Goal: Communication & Community: Answer question/provide support

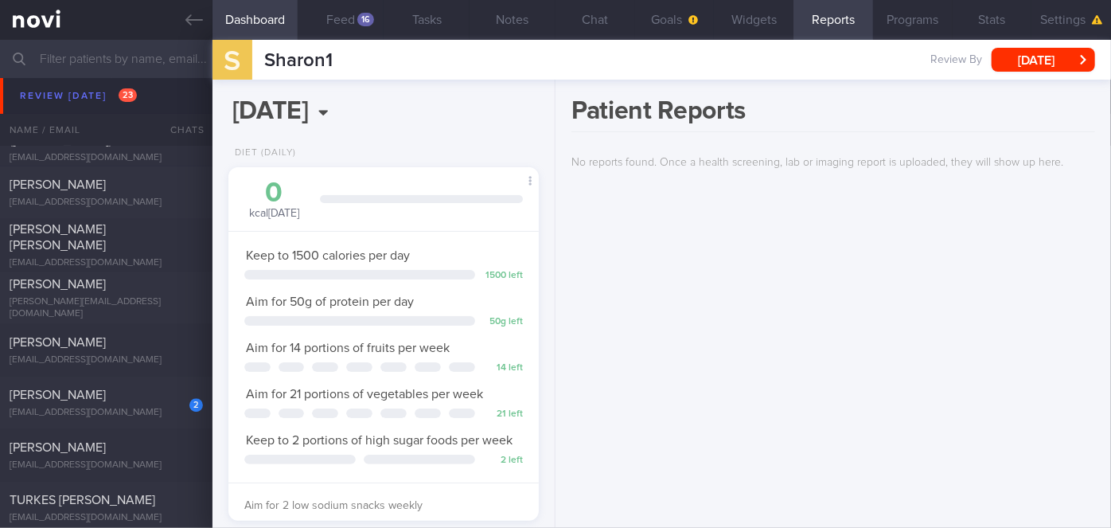
scroll to position [4953, 0]
click at [72, 416] on div "[EMAIL_ADDRESS][DOMAIN_NAME]" at bounding box center [106, 412] width 193 height 12
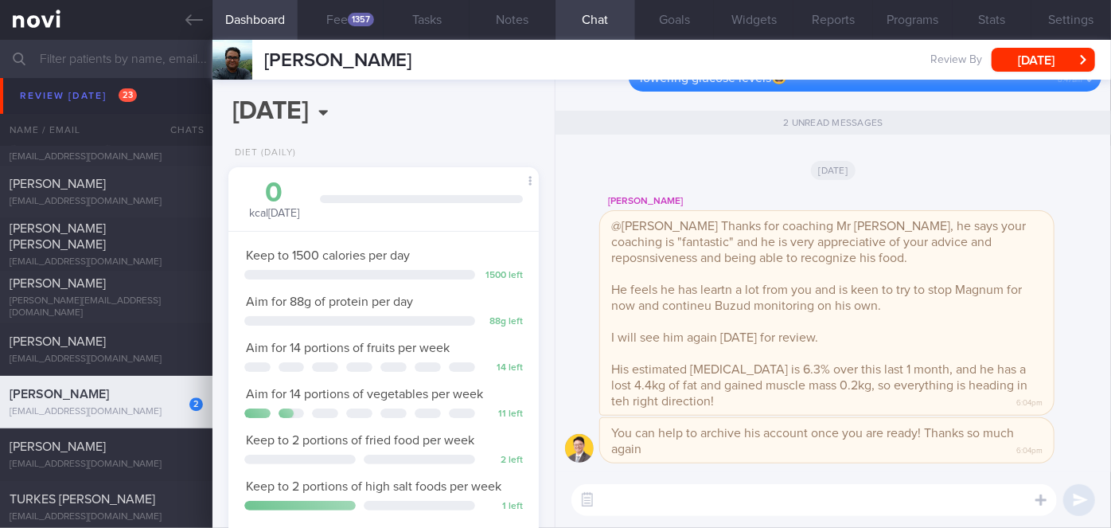
scroll to position [139, 278]
click at [583, 509] on button "button" at bounding box center [587, 500] width 29 height 29
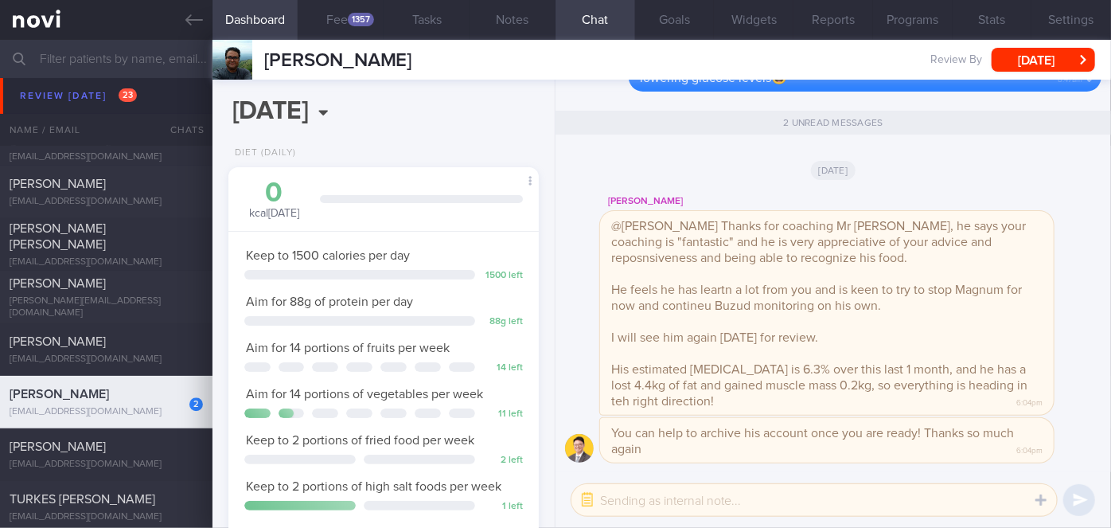
click at [620, 507] on textarea at bounding box center [815, 500] width 486 height 32
type textarea "G"
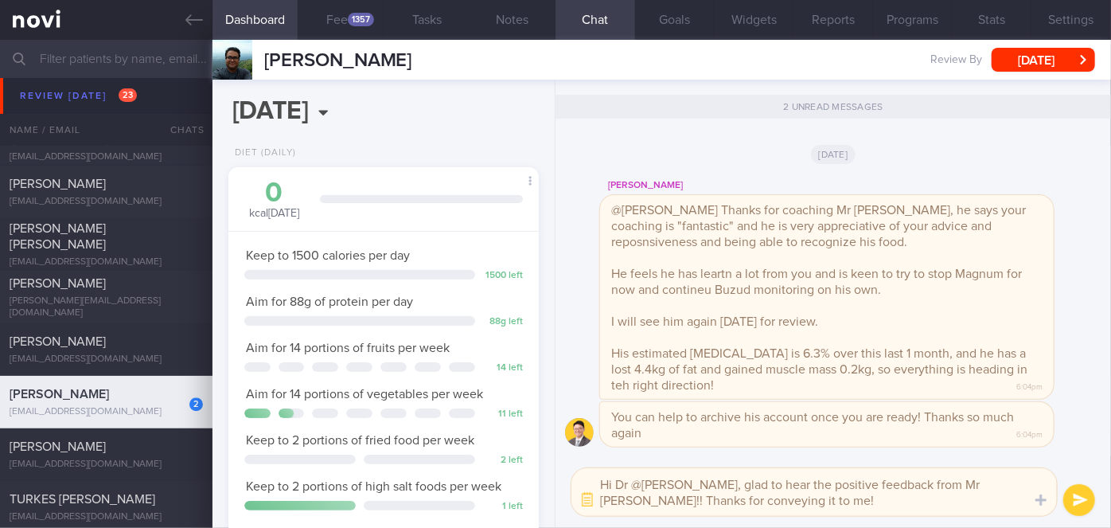
click at [676, 486] on textarea "Hi Dr @[PERSON_NAME], glad to hear the positive feedback from Mr [PERSON_NAME]!…" at bounding box center [815, 492] width 486 height 48
click at [943, 501] on textarea "Hi Dr @[PERSON_NAME], so glad to hear the positive feedback from Mr [PERSON_NAM…" at bounding box center [815, 492] width 486 height 48
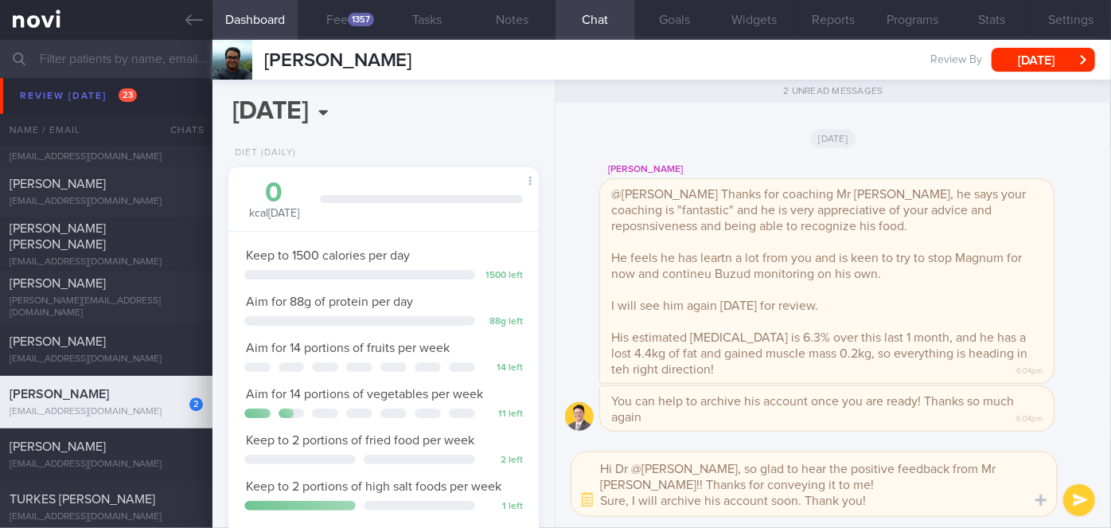
type textarea "Hi Dr @[PERSON_NAME], so glad to hear the positive feedback from Mr [PERSON_NAM…"
click at [1076, 502] on button "submit" at bounding box center [1079, 500] width 32 height 32
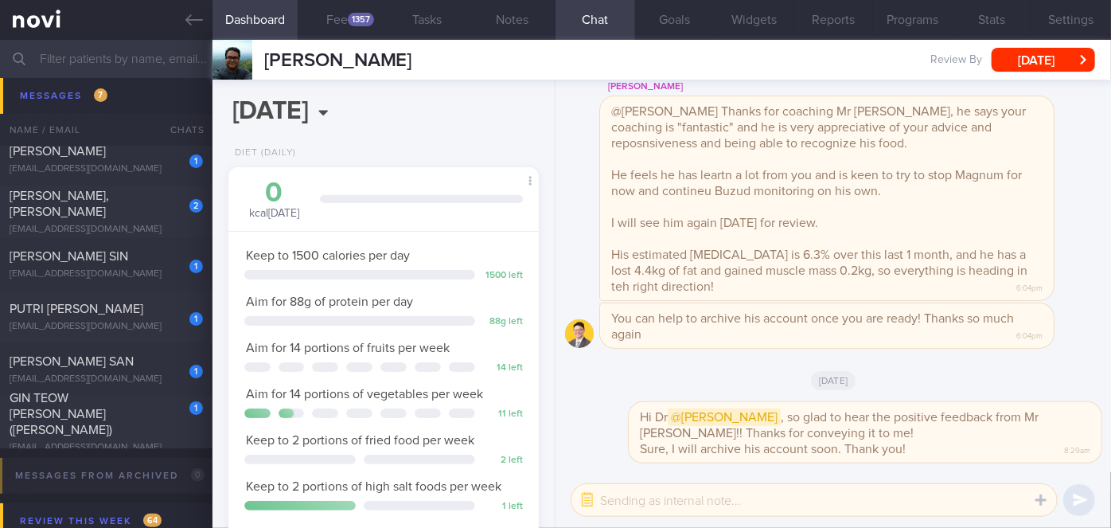
scroll to position [6160, 0]
click at [125, 417] on div "GIN TEOW [PERSON_NAME] ([PERSON_NAME])" at bounding box center [104, 413] width 189 height 48
select select "8"
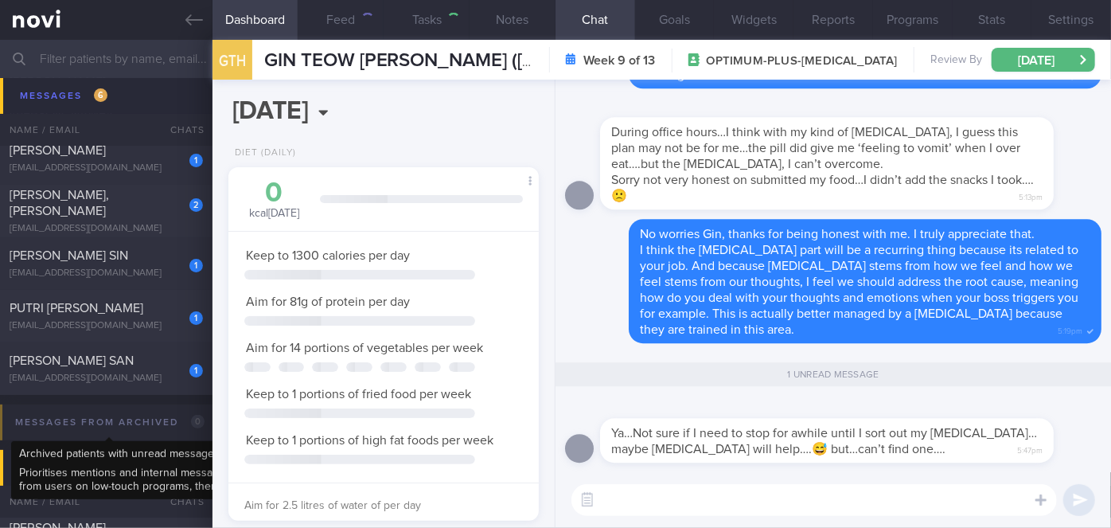
scroll to position [158, 271]
click at [149, 361] on div "[PERSON_NAME] SAN" at bounding box center [104, 361] width 189 height 16
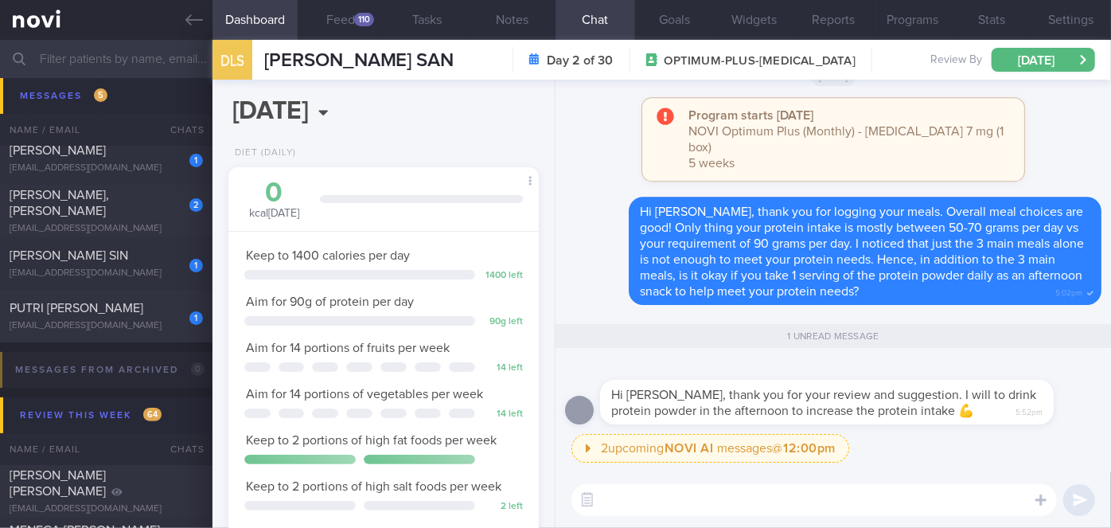
click at [651, 505] on textarea at bounding box center [815, 500] width 486 height 32
type textarea "Great, sounds good, [PERSON_NAME]!👍👍"
click at [1085, 494] on button "submit" at bounding box center [1079, 500] width 32 height 32
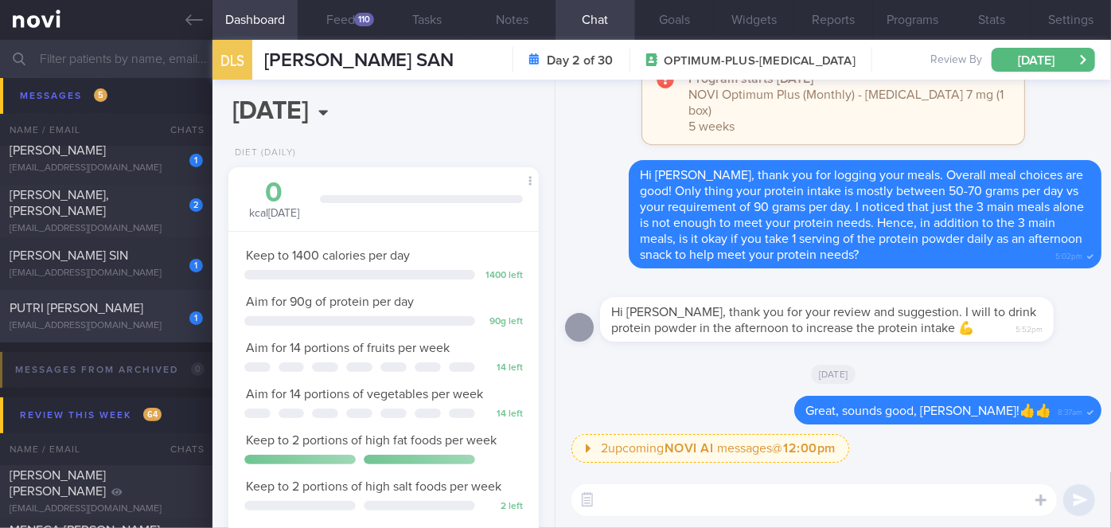
click at [178, 316] on div "PUTRI [PERSON_NAME]" at bounding box center [104, 308] width 189 height 16
select select "7"
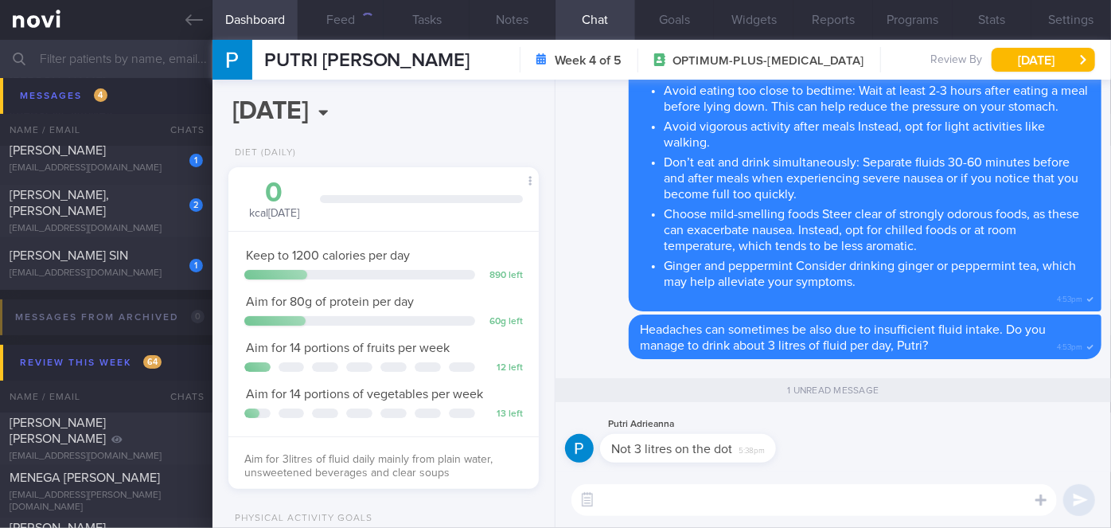
scroll to position [158, 271]
click at [685, 501] on textarea at bounding box center [815, 500] width 486 height 32
drag, startPoint x: 693, startPoint y: 455, endPoint x: 834, endPoint y: 470, distance: 142.5
click at [834, 470] on div "Putri Adrieanna Not 3 litres on the dot 5:38pm" at bounding box center [833, 443] width 537 height 57
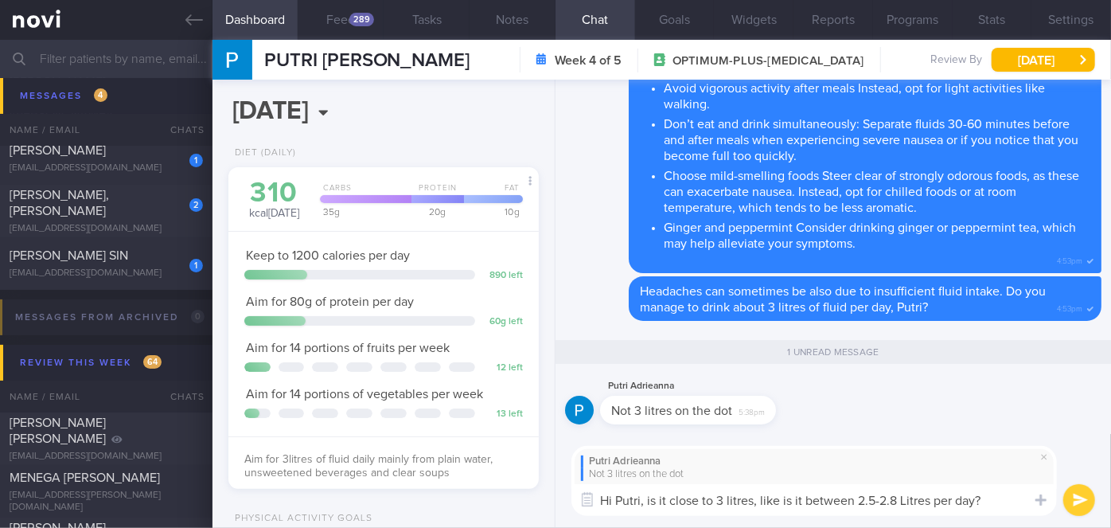
type textarea "Hi Putri, is it close to 3 litres, like is it between 2.5-2.8 Litres per day?"
click at [1075, 501] on button "submit" at bounding box center [1079, 500] width 32 height 32
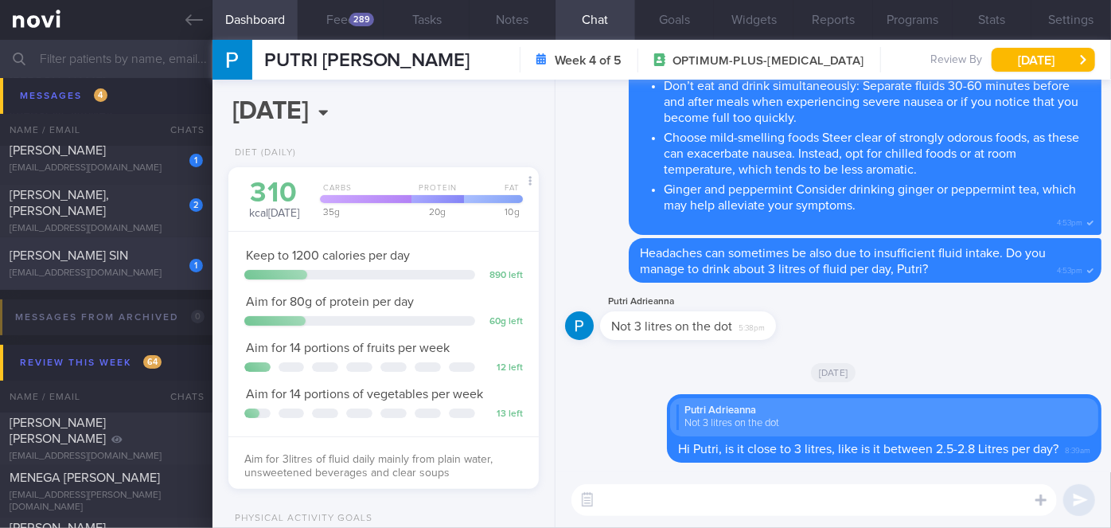
click at [170, 279] on div "[EMAIL_ADDRESS][DOMAIN_NAME]" at bounding box center [106, 273] width 193 height 12
select select "8"
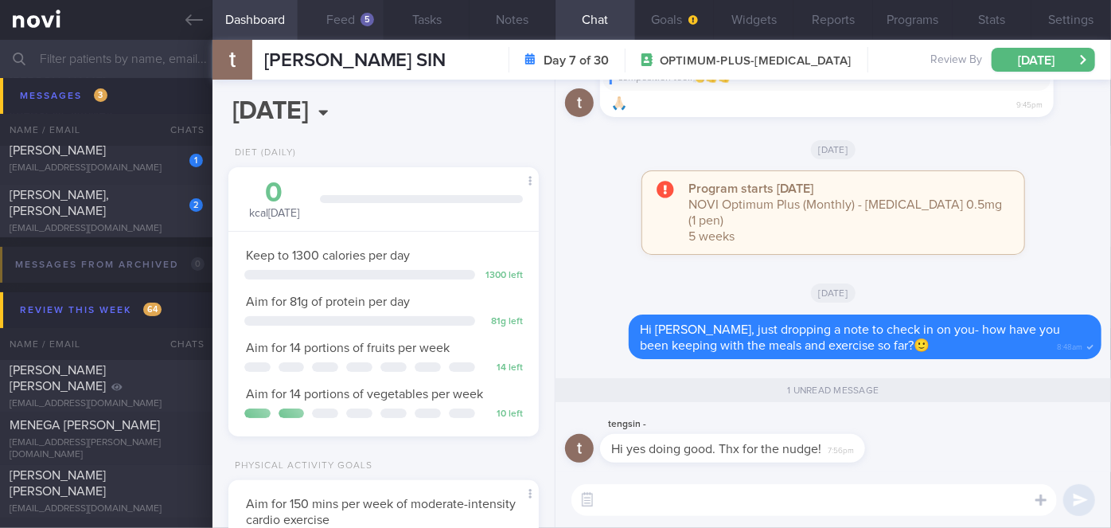
click at [358, 20] on button "Feed 5" at bounding box center [341, 20] width 86 height 40
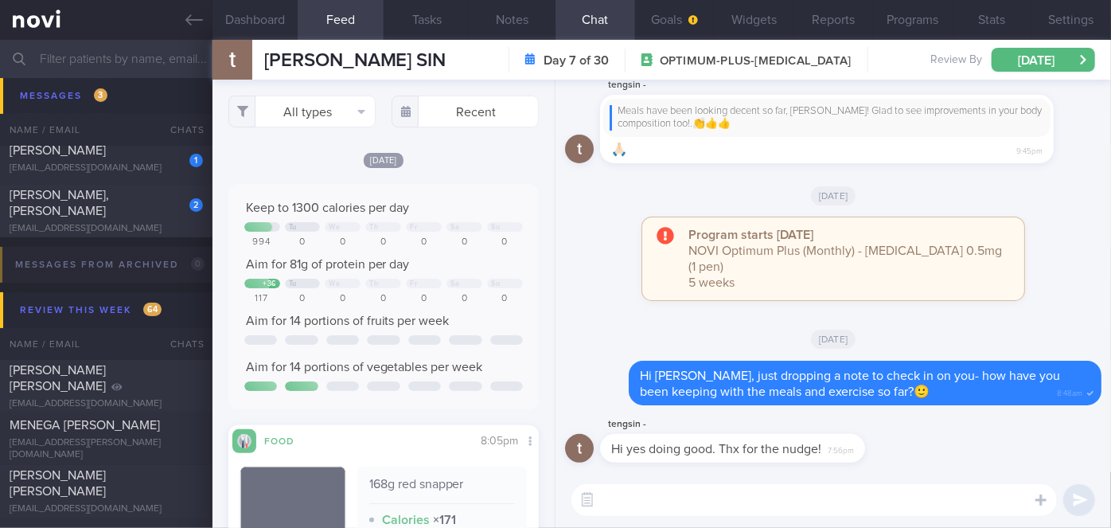
click at [686, 504] on textarea at bounding box center [815, 500] width 486 height 32
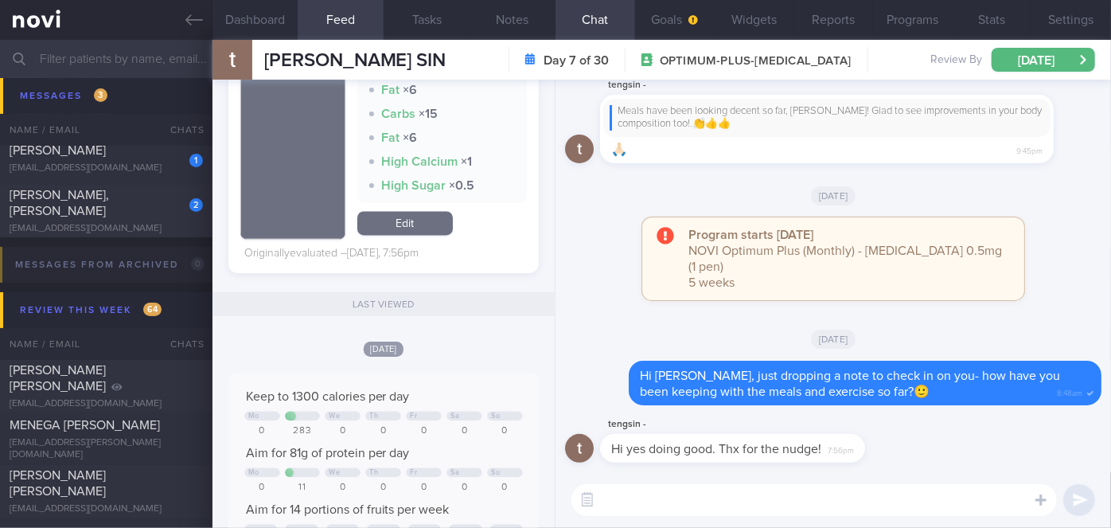
scroll to position [1660, 0]
click at [693, 504] on textarea at bounding box center [815, 500] width 486 height 32
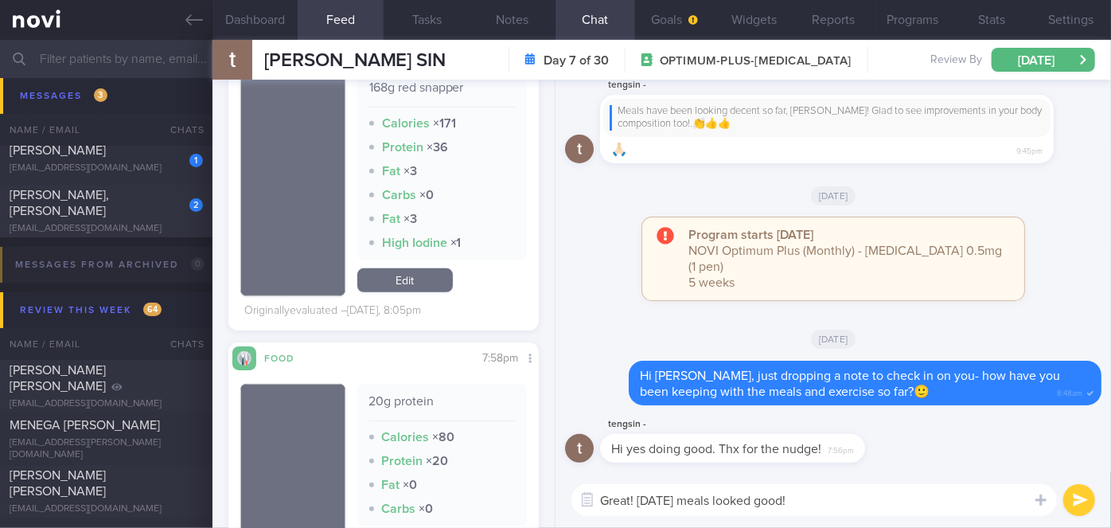
scroll to position [0, 0]
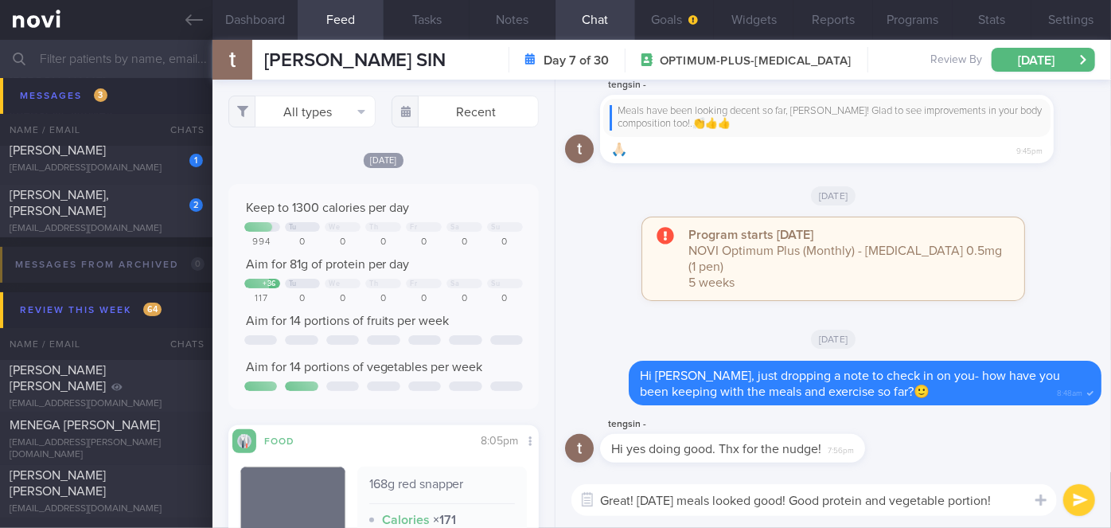
type textarea "Great! [DATE] meals looked good! Good protein and vegetable portion!"
click at [1082, 501] on button "submit" at bounding box center [1079, 500] width 32 height 32
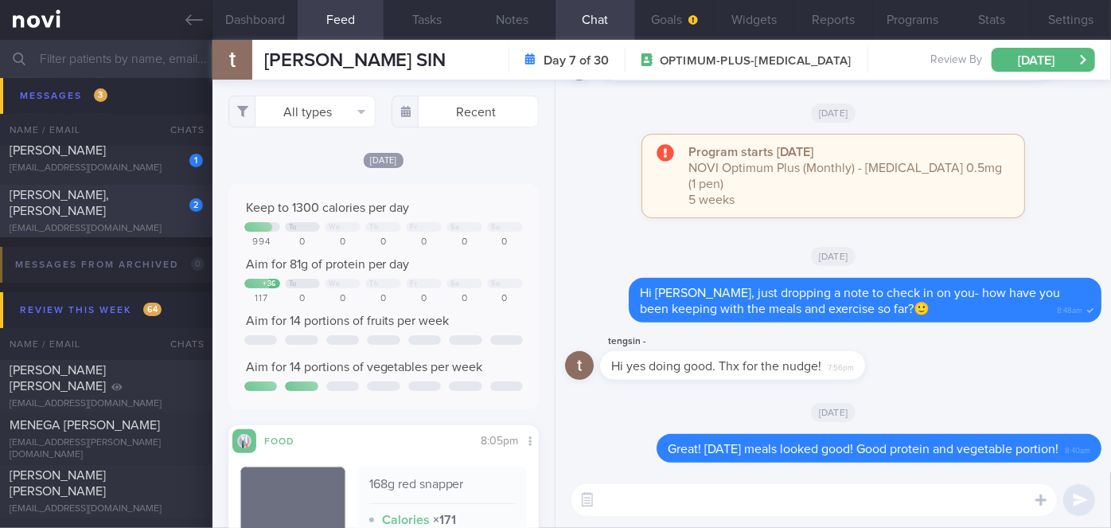
click at [150, 213] on div "2 [PERSON_NAME] [EMAIL_ADDRESS][DOMAIN_NAME]" at bounding box center [106, 211] width 213 height 48
select select "7"
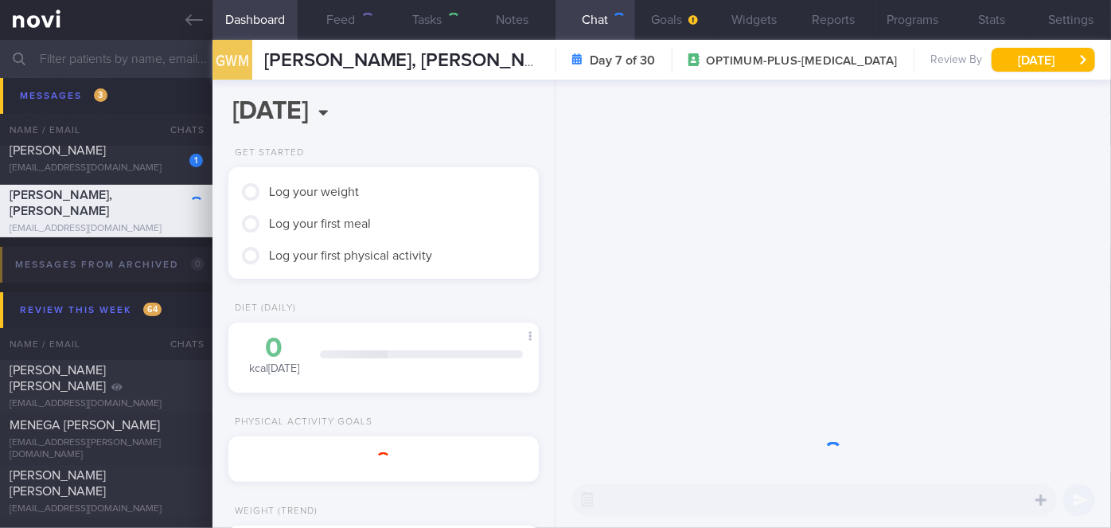
scroll to position [158, 271]
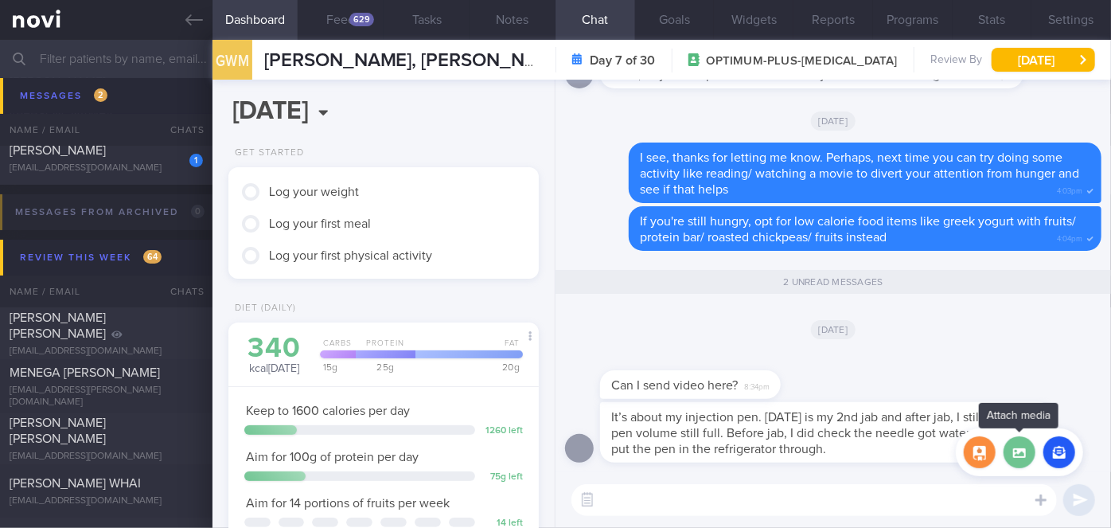
click at [1020, 463] on label at bounding box center [1020, 452] width 32 height 32
click at [0, 0] on input "file" at bounding box center [0, 0] width 0 height 0
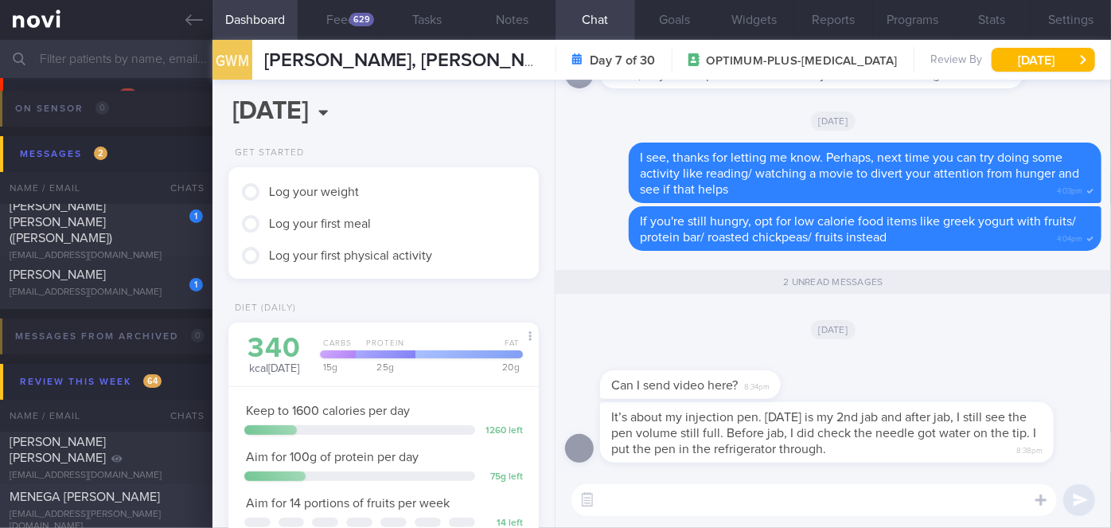
scroll to position [6037, 0]
click at [689, 498] on textarea at bounding box center [815, 500] width 486 height 32
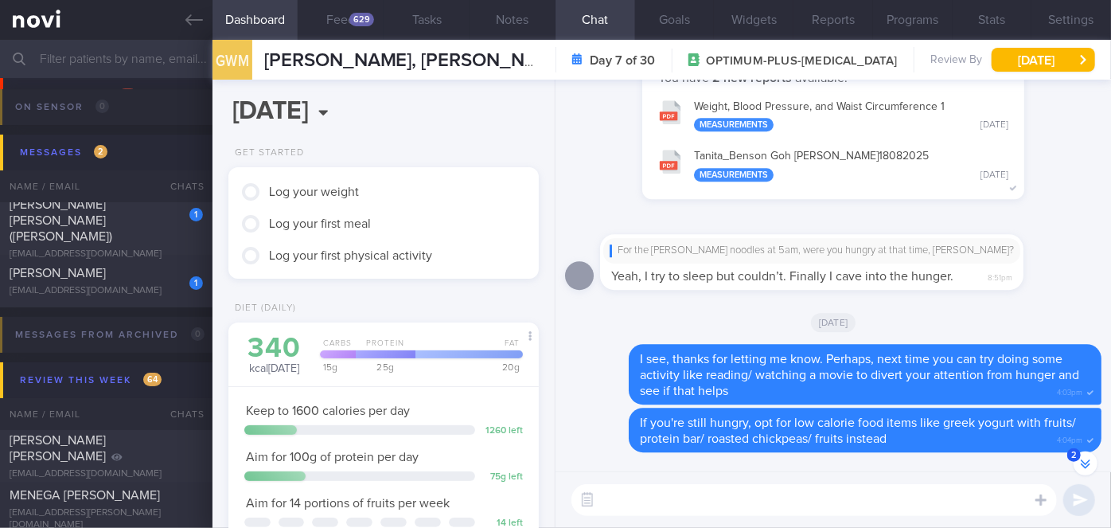
scroll to position [0, 0]
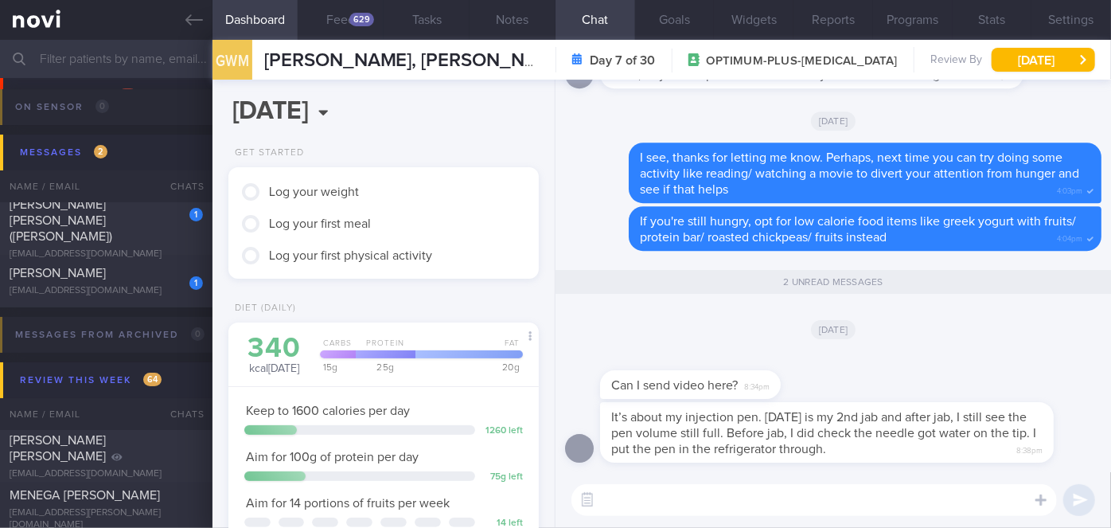
click at [692, 501] on textarea at bounding box center [815, 500] width 486 height 32
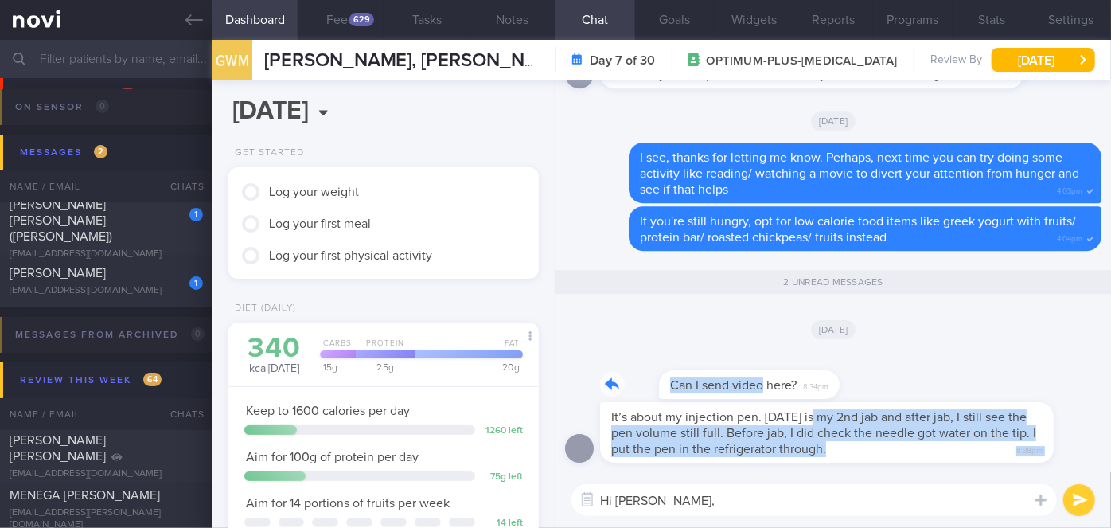
drag, startPoint x: 701, startPoint y: 397, endPoint x: 817, endPoint y: 404, distance: 115.6
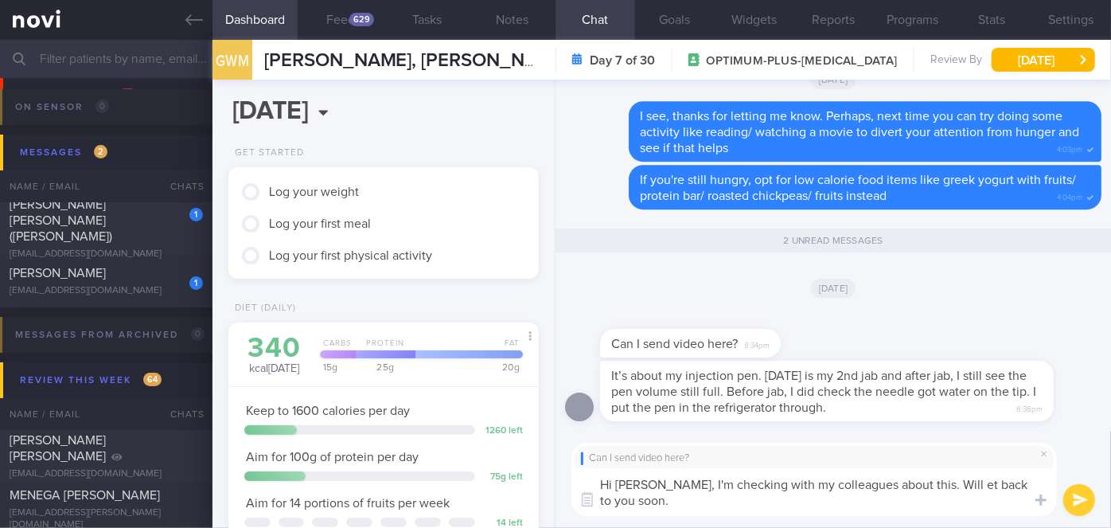
click at [931, 482] on textarea "Hi [PERSON_NAME], I'm checking with my colleagues about this. Will et back to y…" at bounding box center [815, 492] width 486 height 48
type textarea "Hi [PERSON_NAME], I'm checking with my colleagues about this. Will get back to …"
click at [1081, 501] on button "submit" at bounding box center [1079, 500] width 32 height 32
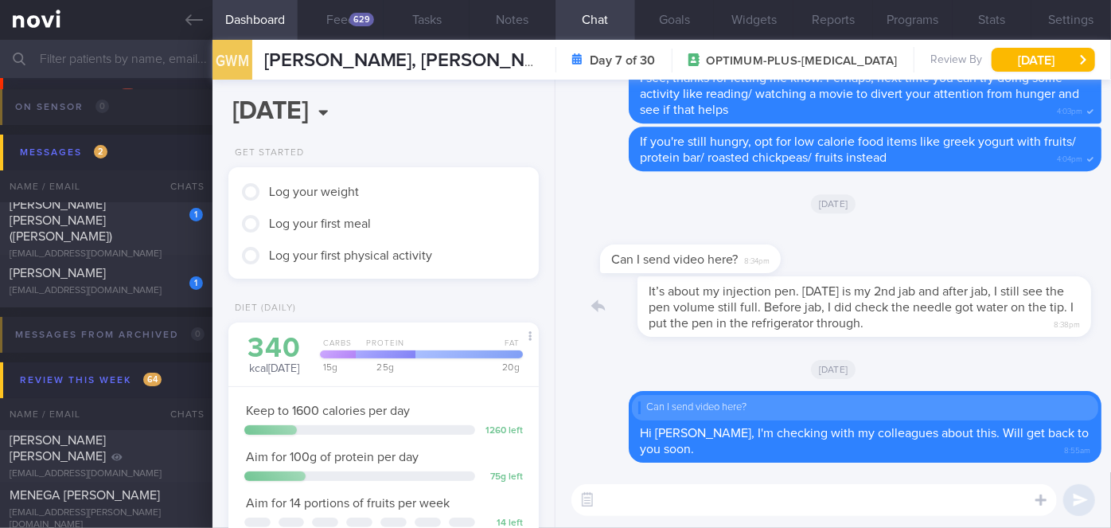
drag, startPoint x: 892, startPoint y: 325, endPoint x: 1001, endPoint y: 326, distance: 109.1
click at [1001, 326] on div "It’s about my injection pen. [DATE] is my 2nd jab and after jab, I still see th…" at bounding box center [850, 306] width 501 height 60
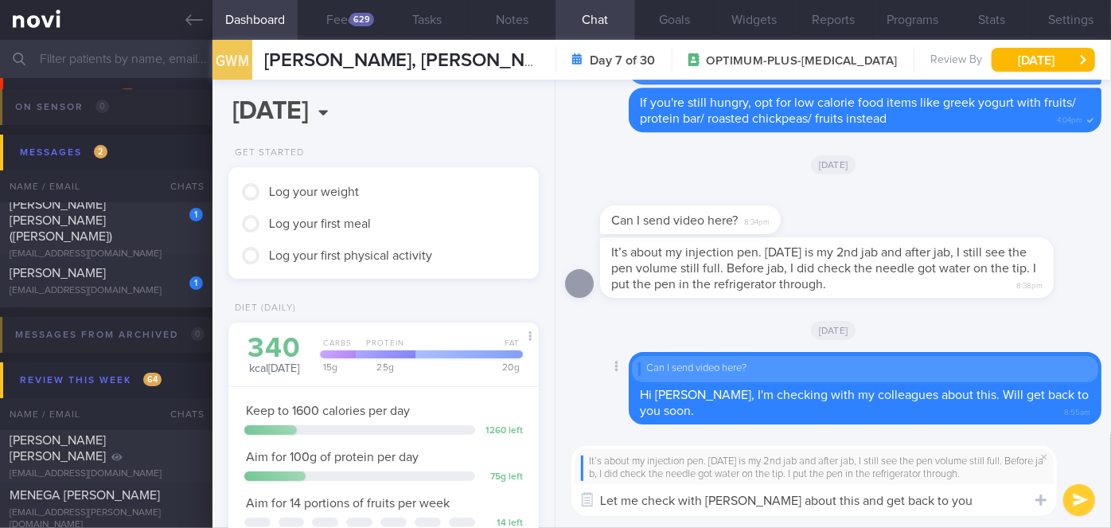
type textarea "Let me check with [PERSON_NAME] about this and get back to you"
click at [1067, 498] on button "submit" at bounding box center [1079, 500] width 32 height 32
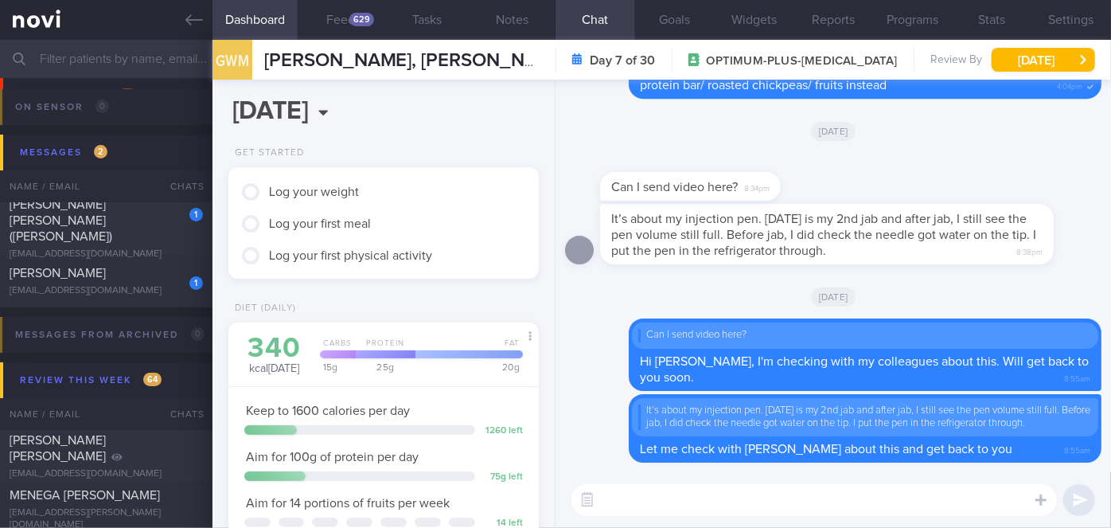
click at [677, 497] on textarea at bounding box center [815, 500] width 486 height 32
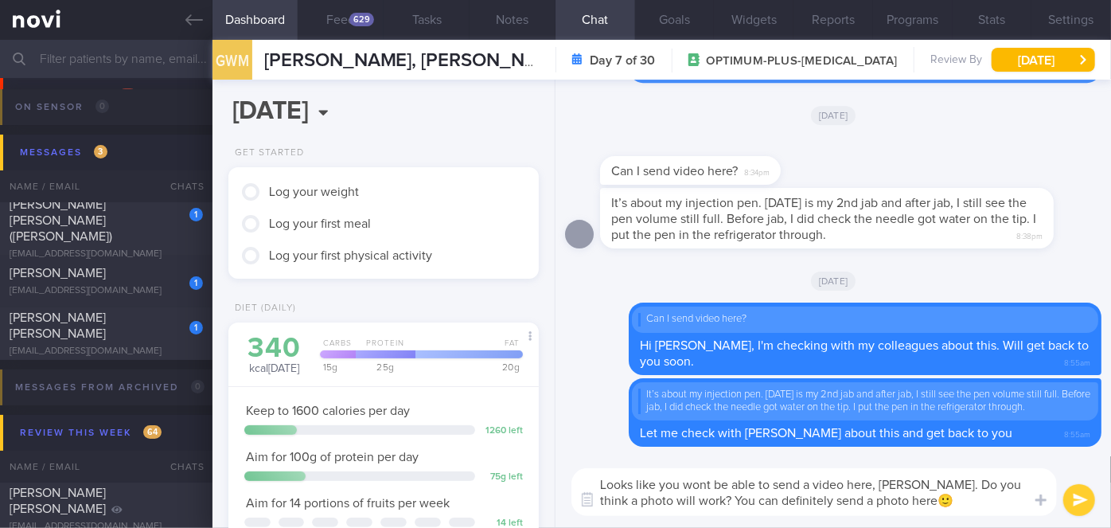
type textarea "Looks like you wont be able to send a video here, [PERSON_NAME]. Do you think a…"
click at [1074, 499] on button "submit" at bounding box center [1079, 500] width 32 height 32
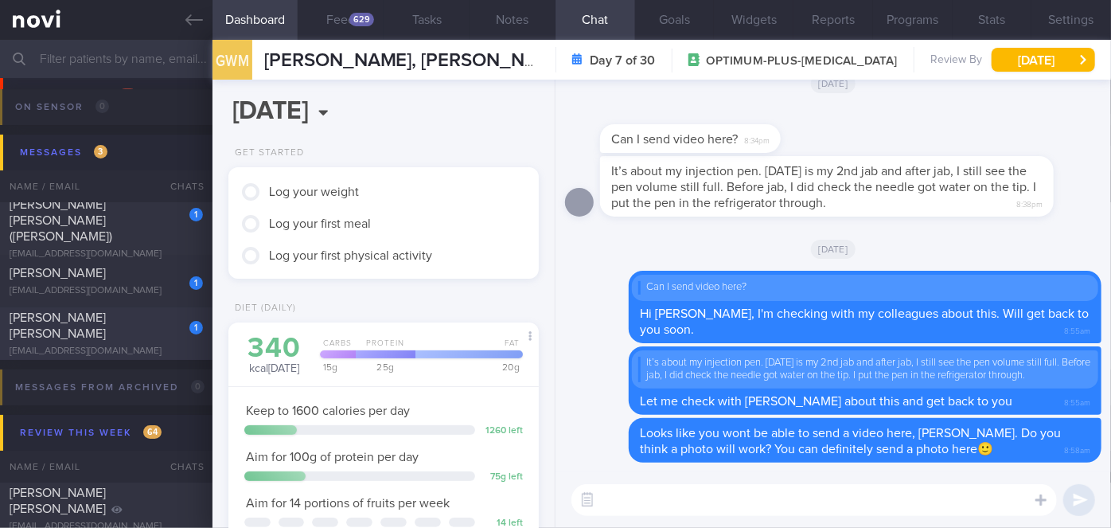
click at [161, 349] on div "[EMAIL_ADDRESS][DOMAIN_NAME]" at bounding box center [106, 351] width 193 height 12
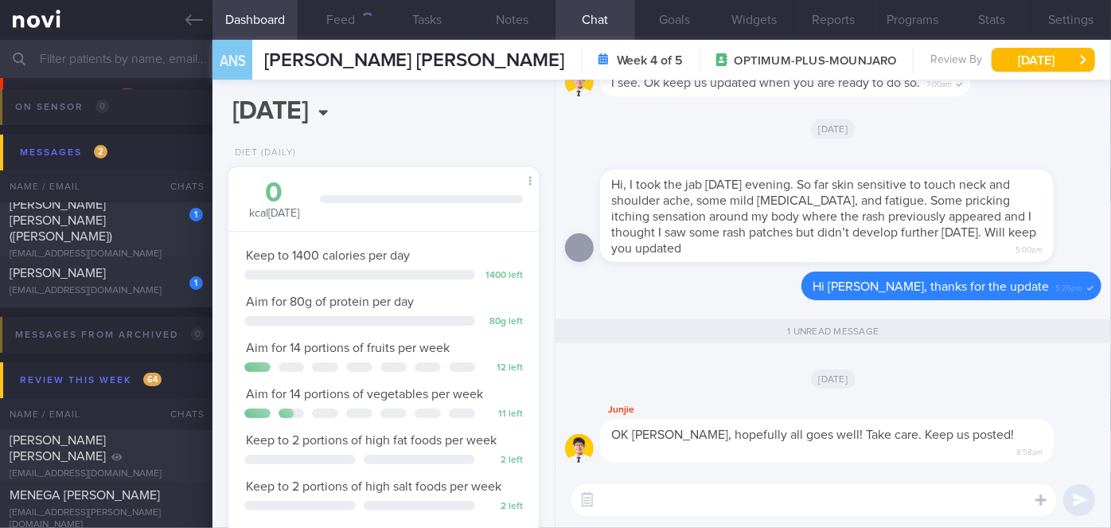
scroll to position [158, 271]
click at [123, 265] on div "[PERSON_NAME]" at bounding box center [104, 273] width 189 height 16
select select "8"
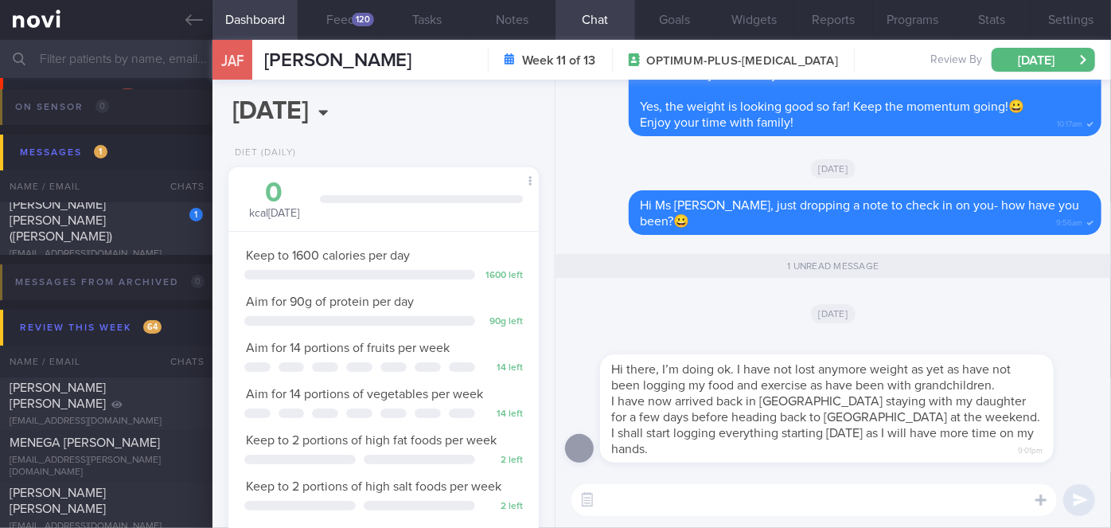
scroll to position [158, 271]
click at [665, 505] on textarea at bounding box center [815, 500] width 486 height 32
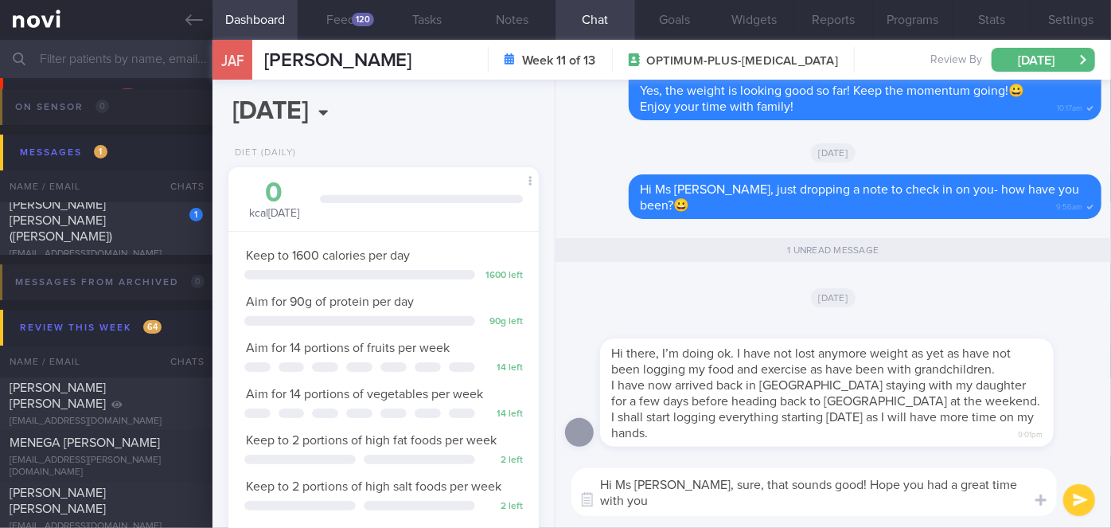
scroll to position [0, 0]
type textarea "Hi Ms [PERSON_NAME], sure, that sounds good! Hope you had a great time with you…"
click at [1067, 504] on button "submit" at bounding box center [1079, 500] width 32 height 32
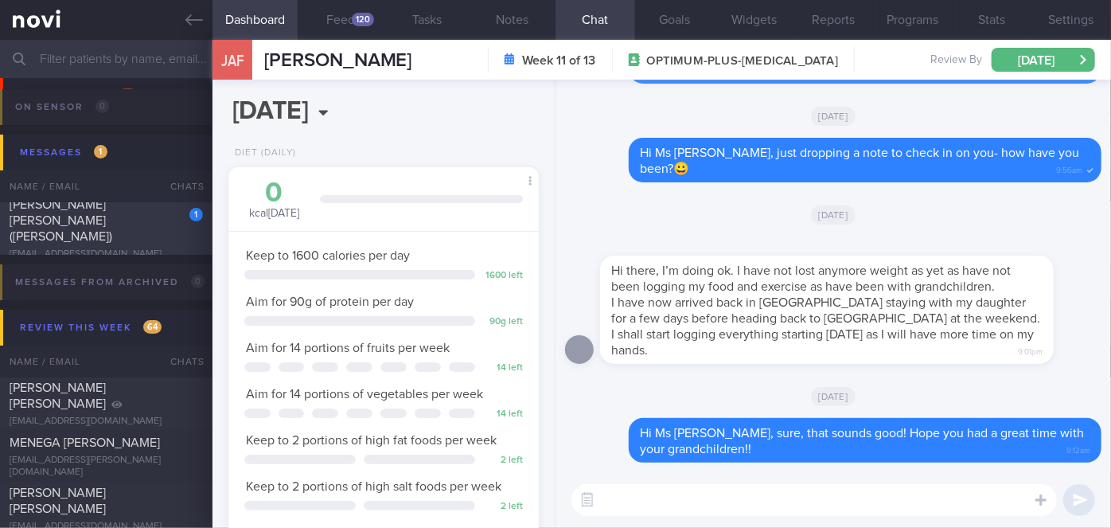
click at [112, 213] on span "[PERSON_NAME] [PERSON_NAME] ([PERSON_NAME])" at bounding box center [61, 220] width 103 height 45
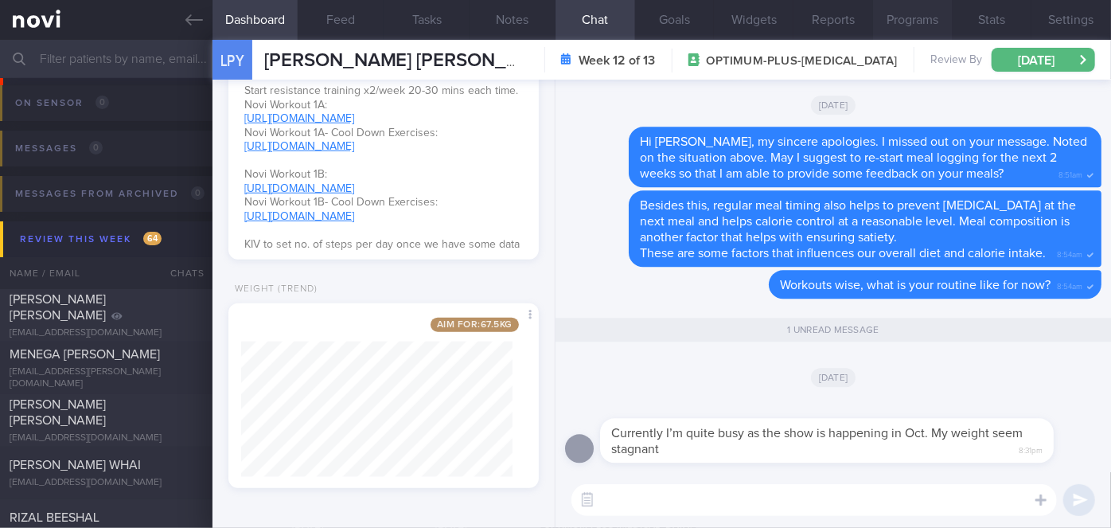
click at [918, 32] on button "Programs" at bounding box center [913, 20] width 80 height 40
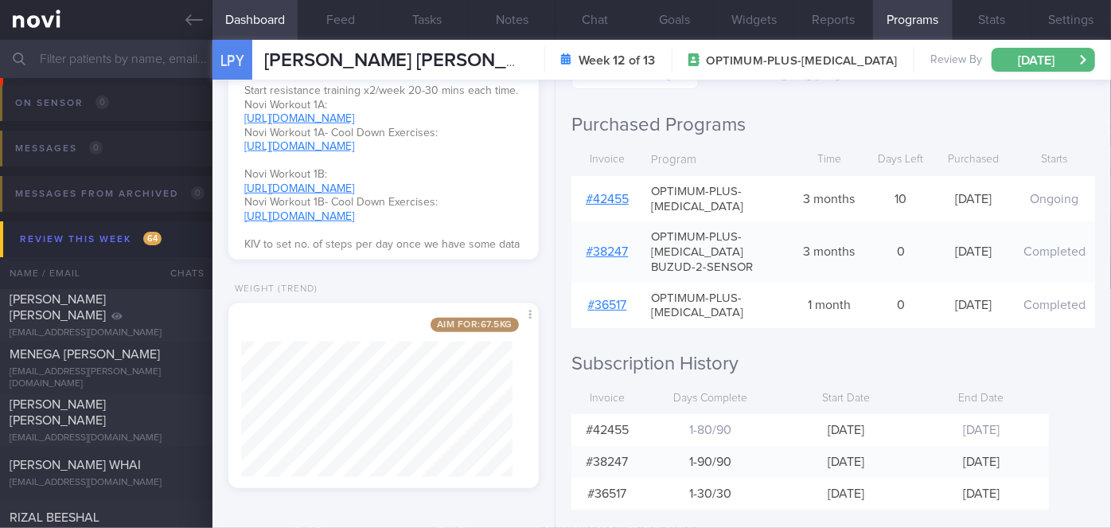
scroll to position [266, 0]
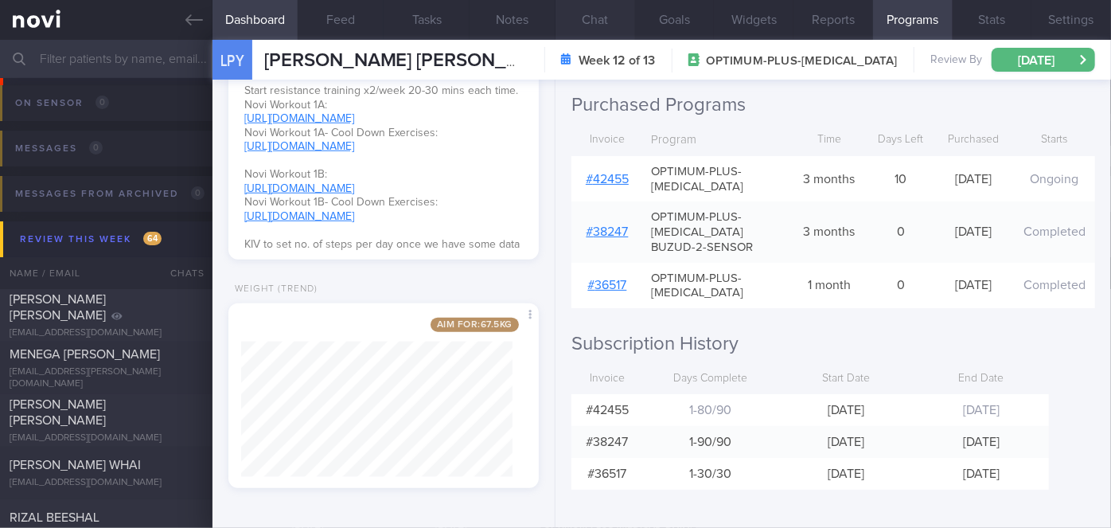
click at [587, 18] on button "Chat" at bounding box center [596, 20] width 80 height 40
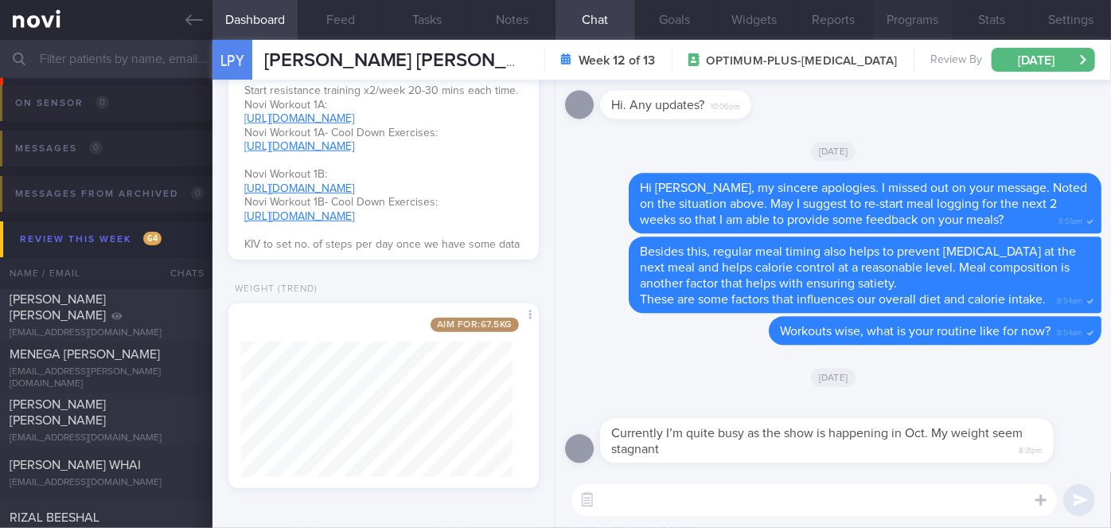
click at [930, 25] on button "Programs" at bounding box center [913, 20] width 80 height 40
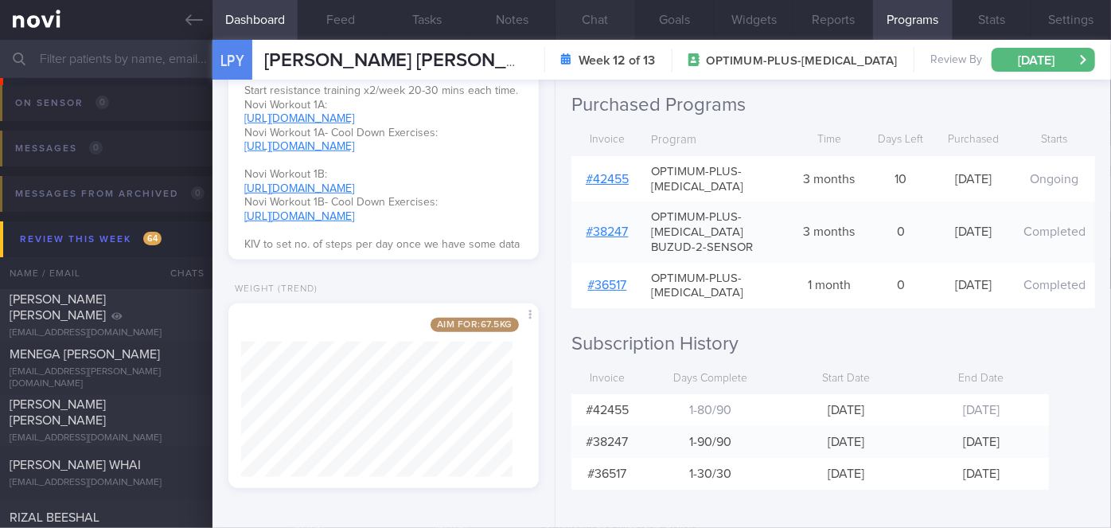
click at [608, 25] on button "Chat" at bounding box center [596, 20] width 80 height 40
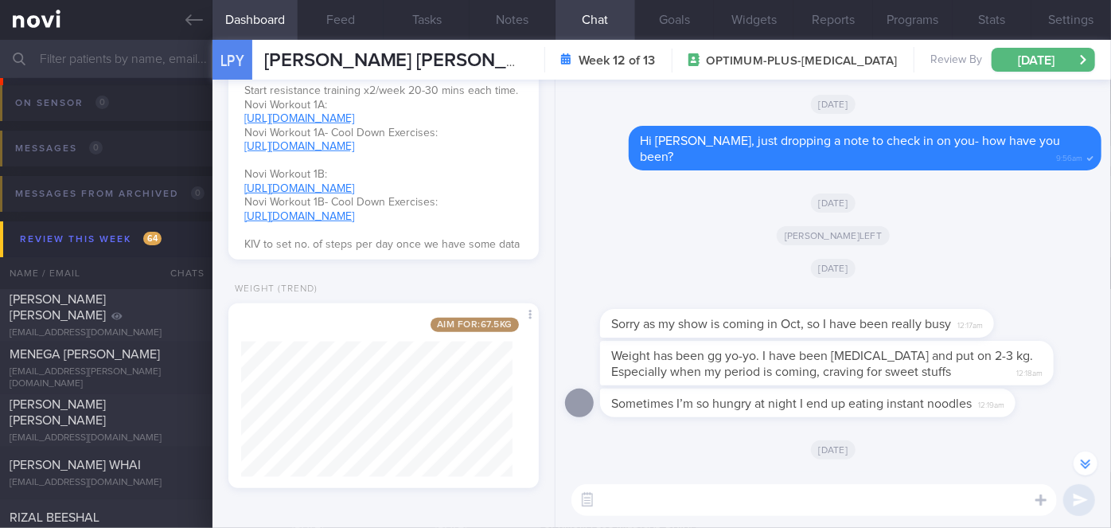
scroll to position [-400, 0]
